Goal: Information Seeking & Learning: Compare options

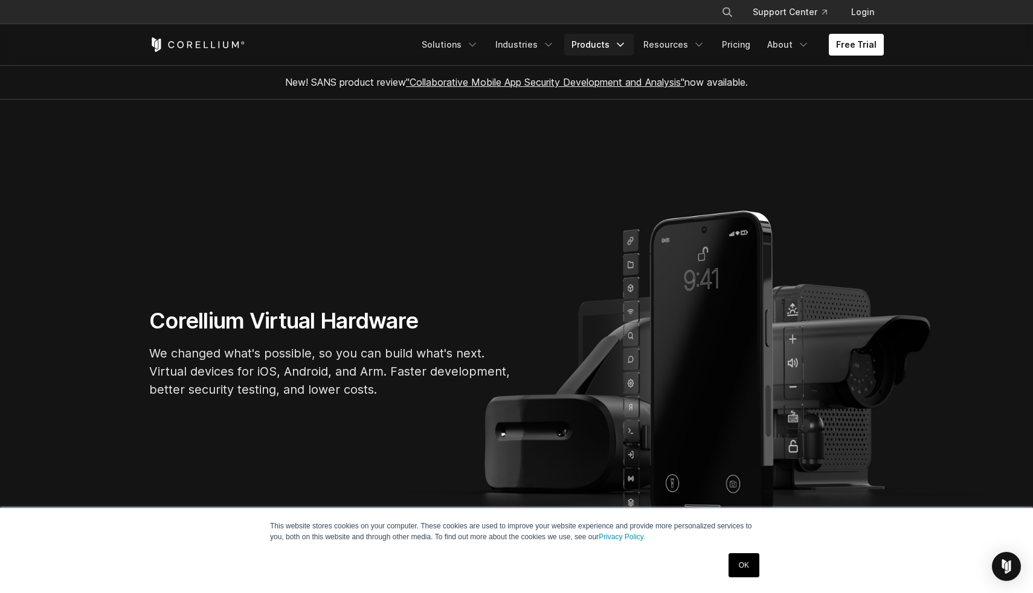
click at [607, 54] on link "Products" at bounding box center [598, 45] width 69 height 22
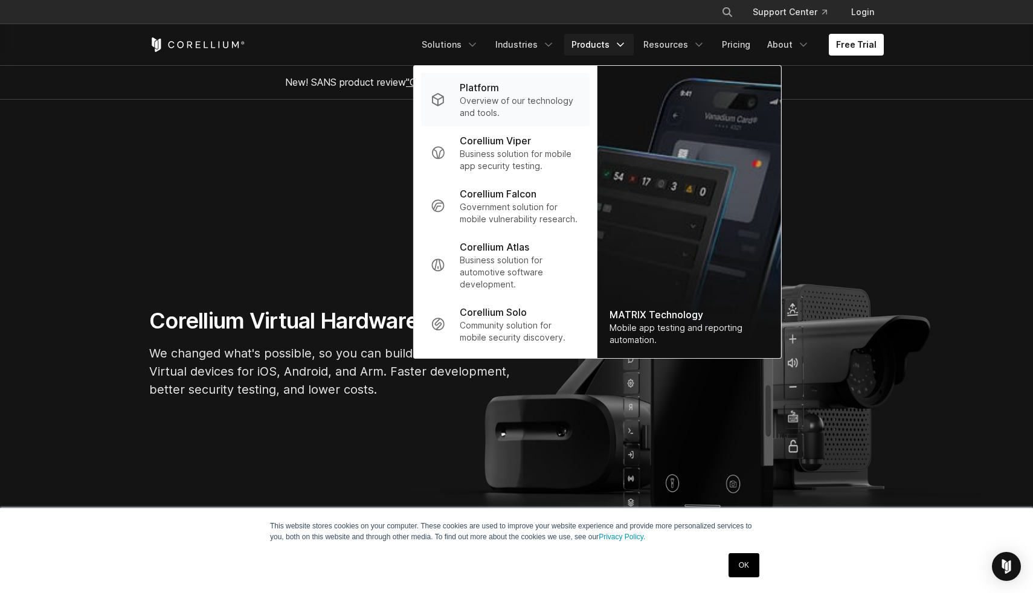
click at [496, 88] on p "Platform" at bounding box center [479, 87] width 39 height 14
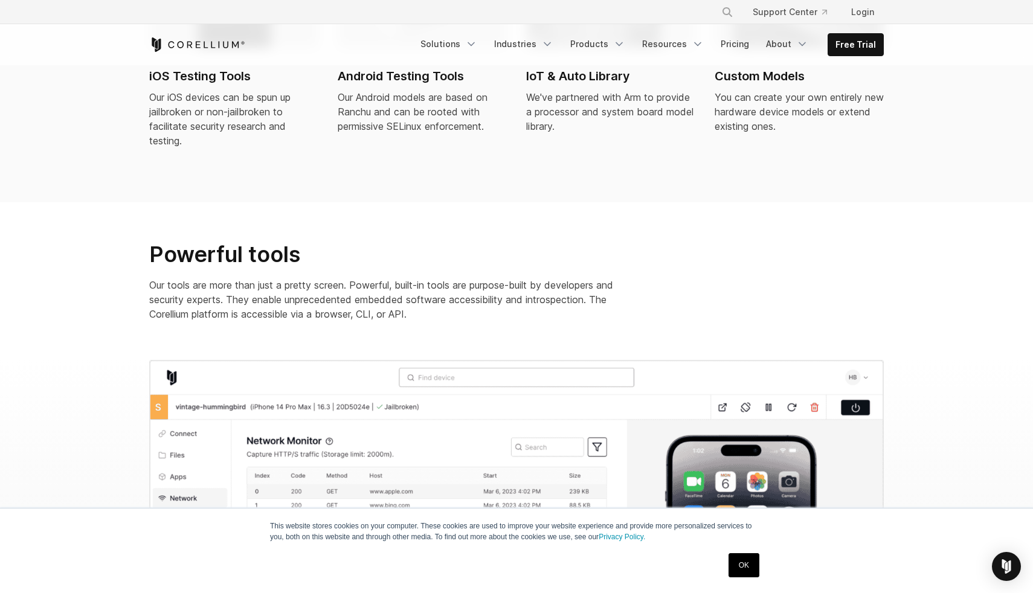
scroll to position [1223, 0]
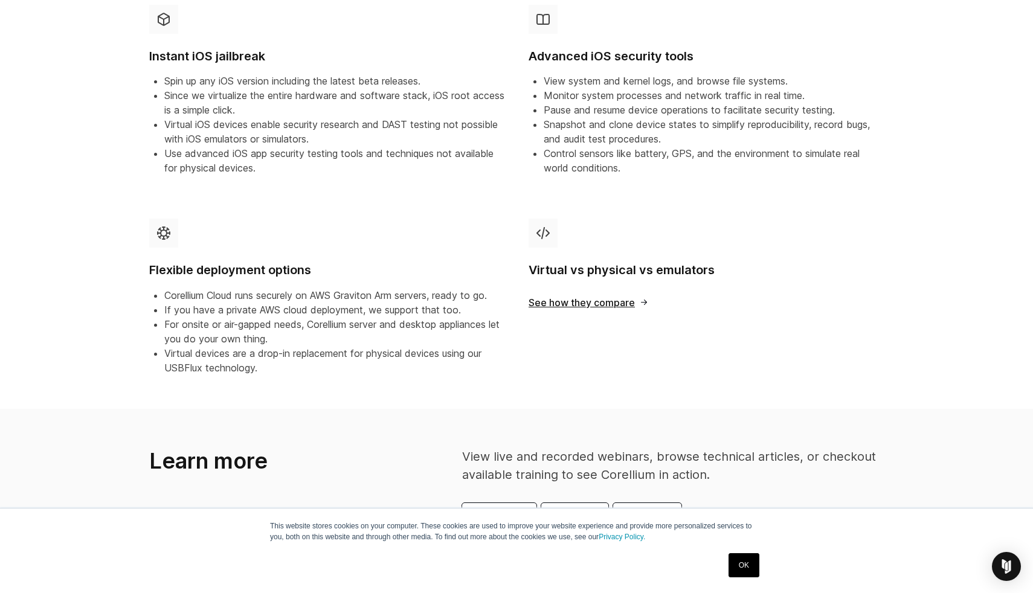
scroll to position [495, 0]
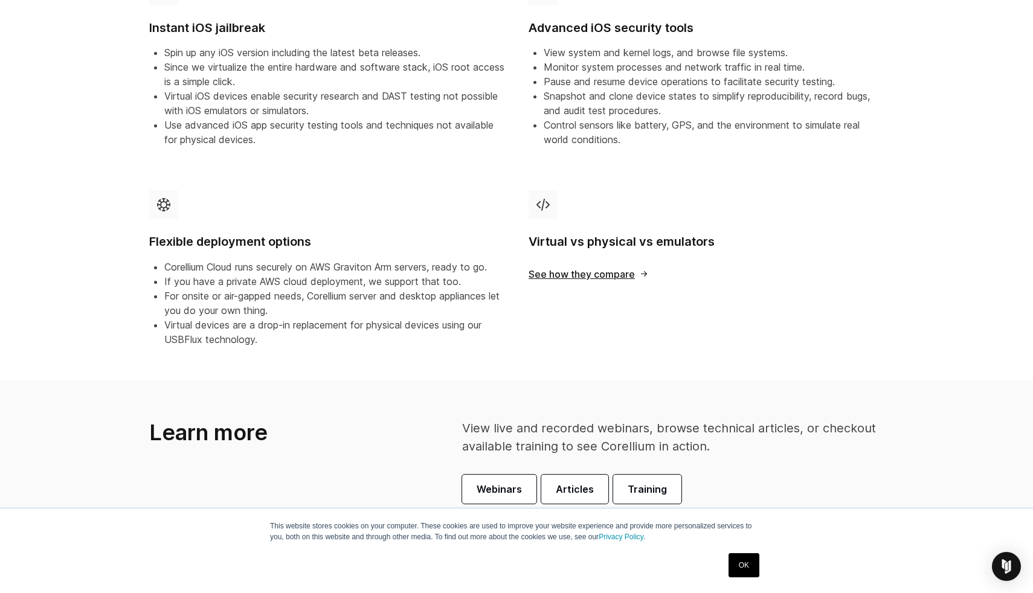
click at [610, 278] on span "See how they compare" at bounding box center [588, 274] width 120 height 10
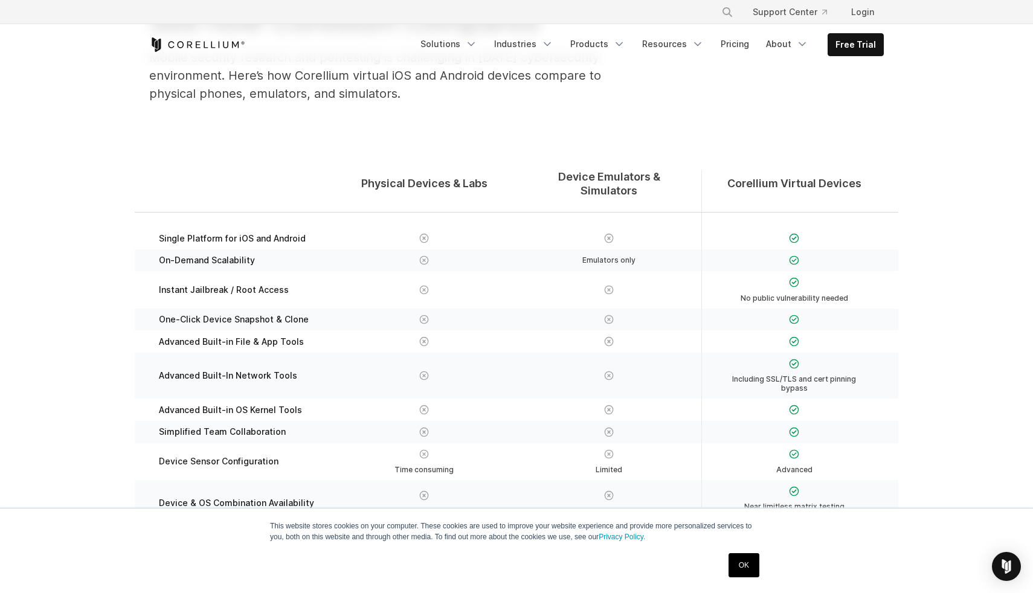
scroll to position [134, 0]
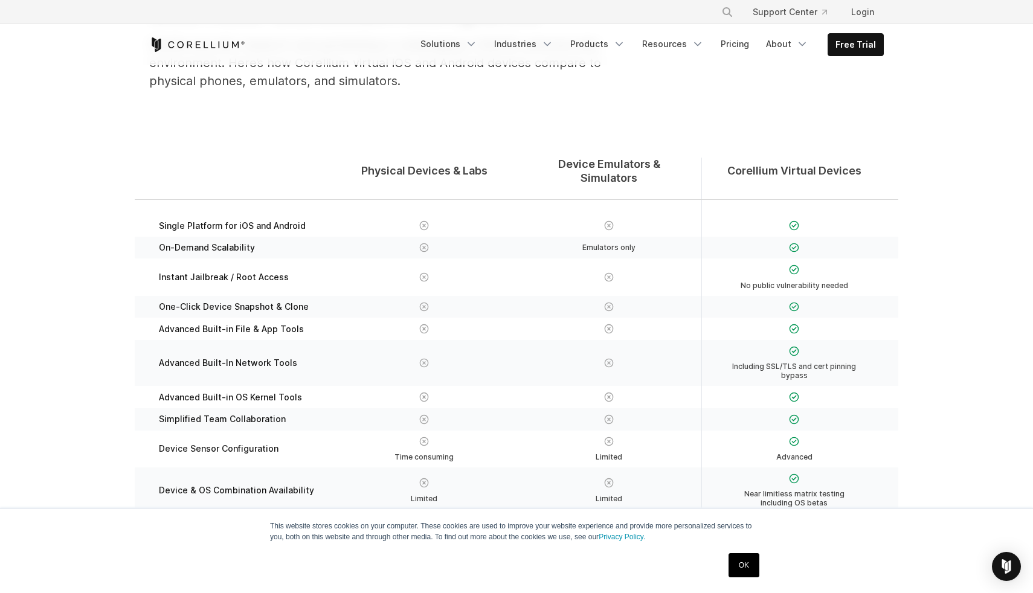
click at [606, 243] on span "Emulators only" at bounding box center [608, 247] width 53 height 9
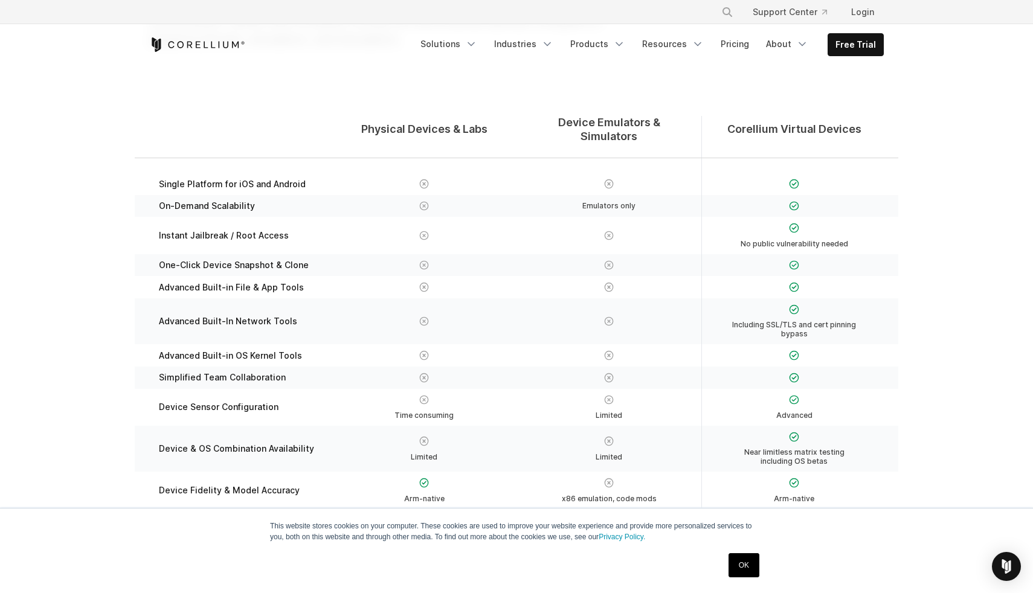
click at [629, 259] on div at bounding box center [608, 265] width 161 height 13
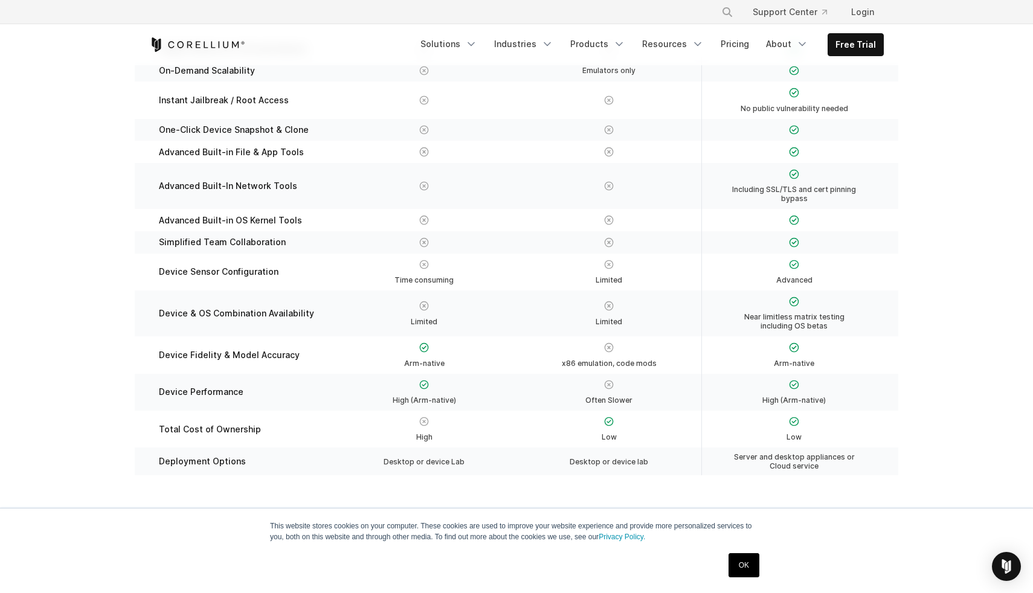
scroll to position [312, 0]
